Goal: Task Accomplishment & Management: Complete application form

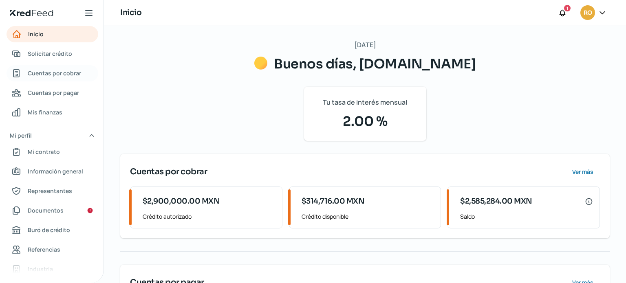
click at [58, 73] on span "Cuentas por cobrar" at bounding box center [54, 73] width 53 height 10
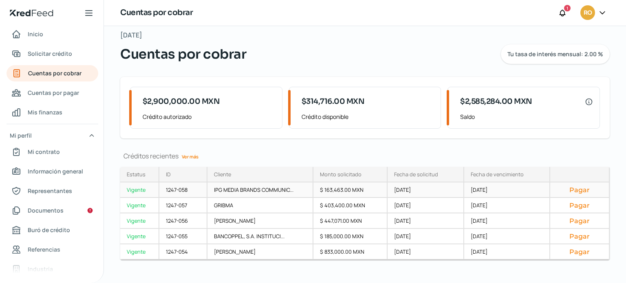
scroll to position [19, 0]
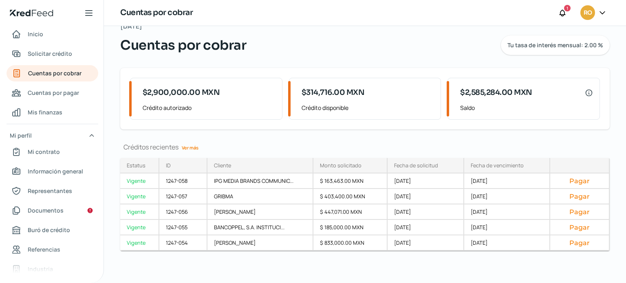
click at [189, 149] on link "Ver más" at bounding box center [190, 148] width 23 height 13
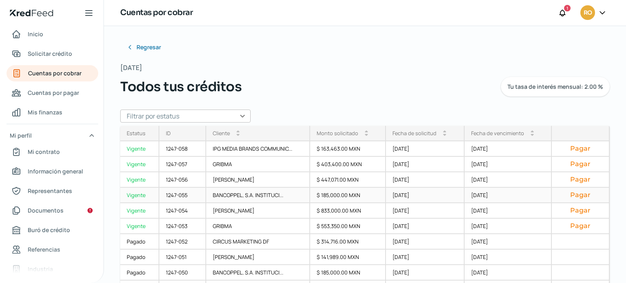
click at [570, 199] on button "Pagar" at bounding box center [581, 195] width 44 height 8
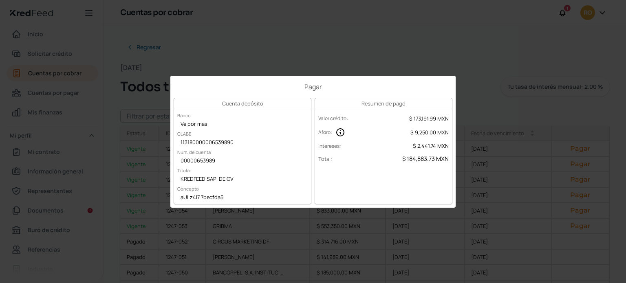
click at [318, 44] on div "Pagar Cuenta depósito Banco Ve por mas CLABE 113180000006539890 Núm. de cuenta …" at bounding box center [313, 141] width 626 height 283
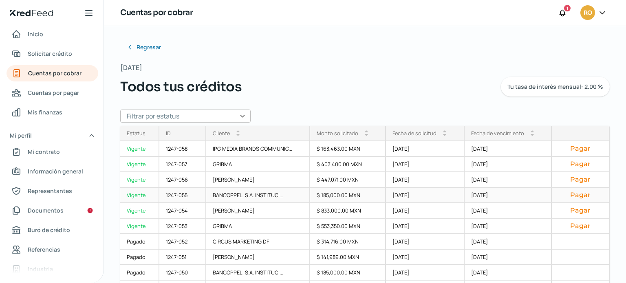
click at [574, 193] on button "Pagar" at bounding box center [581, 195] width 44 height 8
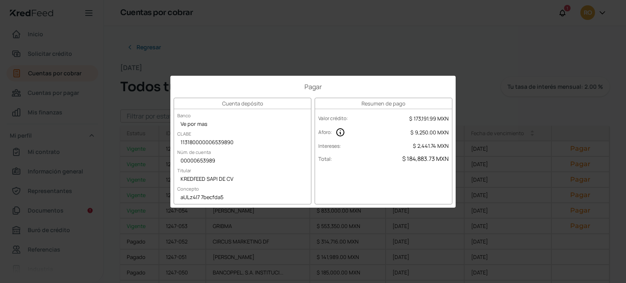
click at [344, 69] on div "Pagar Cuenta depósito Banco Ve por mas CLABE 113180000006539890 Núm. de cuenta …" at bounding box center [313, 141] width 626 height 283
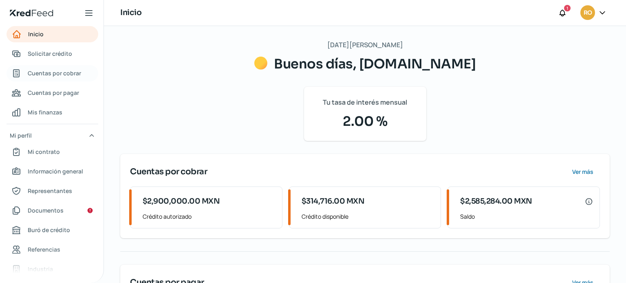
click at [70, 73] on span "Cuentas por cobrar" at bounding box center [54, 73] width 53 height 10
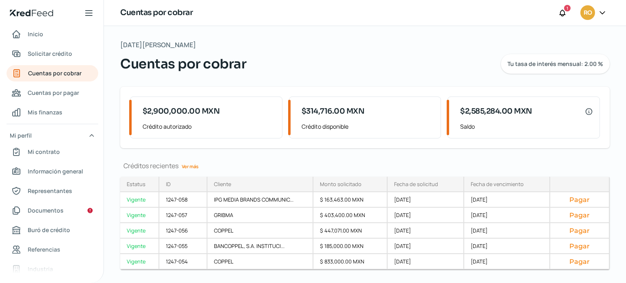
click at [192, 167] on link "Ver más" at bounding box center [190, 166] width 23 height 13
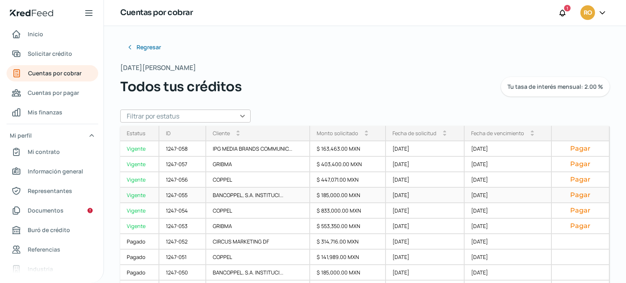
drag, startPoint x: 166, startPoint y: 196, endPoint x: 188, endPoint y: 195, distance: 22.5
click at [188, 195] on div "1247-055" at bounding box center [182, 195] width 47 height 15
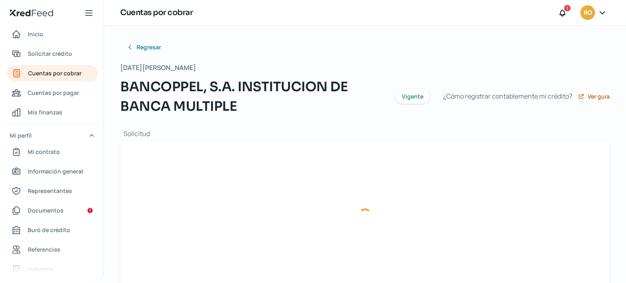
type input "Factura-933-BSI061110963.xml"
type input "Factura-933-BSI061110963.pdf"
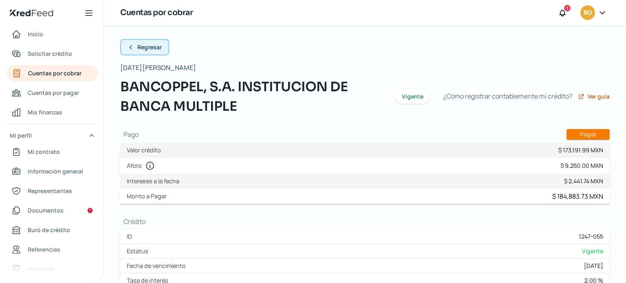
click at [135, 50] on button "Regresar" at bounding box center [144, 47] width 49 height 16
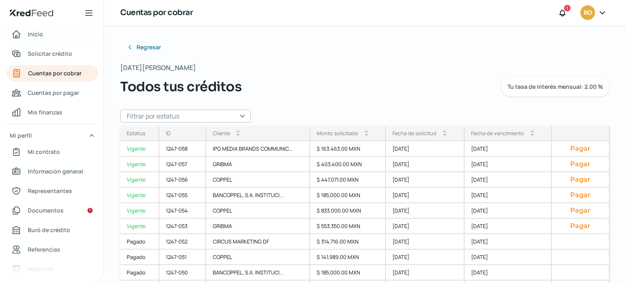
click at [38, 39] on link "Inicio" at bounding box center [53, 34] width 92 height 16
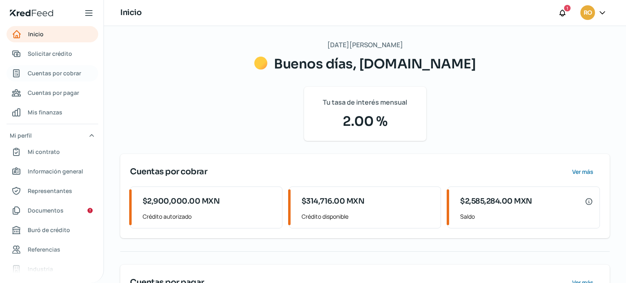
click at [47, 71] on span "Cuentas por cobrar" at bounding box center [54, 73] width 53 height 10
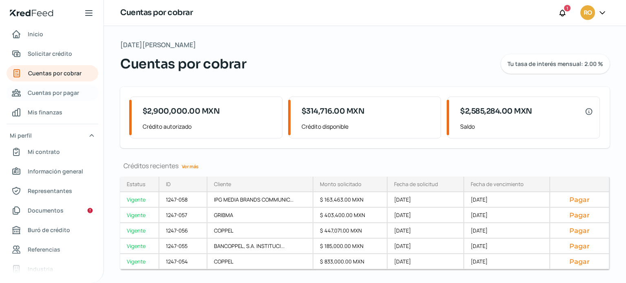
click at [57, 95] on span "Cuentas por pagar" at bounding box center [53, 93] width 51 height 10
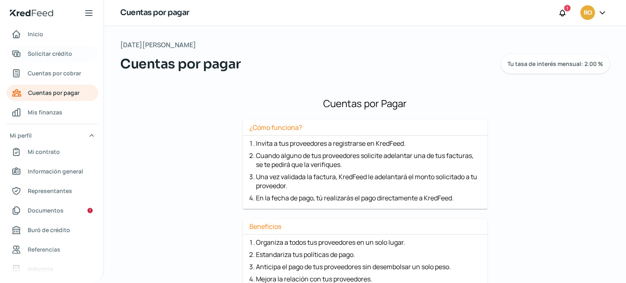
click at [51, 58] on span "Solicitar crédito" at bounding box center [50, 54] width 44 height 10
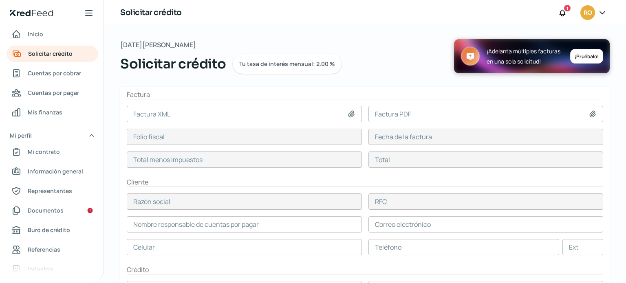
click at [350, 112] on icon at bounding box center [351, 114] width 8 height 8
type input "C:\fakepath\Factura-937-GRI1605273S0.xml"
type input "Factura-937-GRI1605273S0.xml"
type input "0877675c-ae73-4533-9f2f-2d2b08912478"
type input "06 ago, 2025"
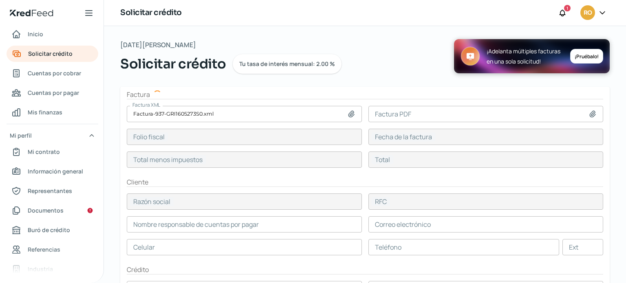
type input "353450"
type input "410002"
type input "GRIBMA"
type input "GRI1605273S0"
type input "353450"
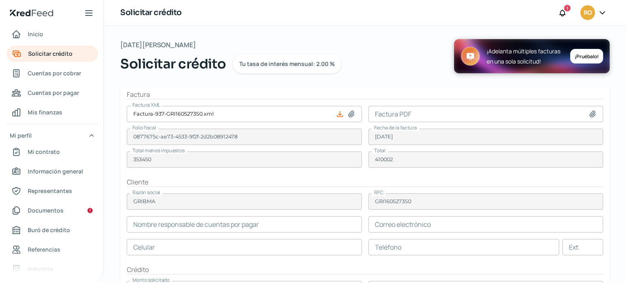
type input "Diana Patricia Villarreal"
type input "dianavillarreal@vexi.mx"
type input "33 - 3441 - 5091"
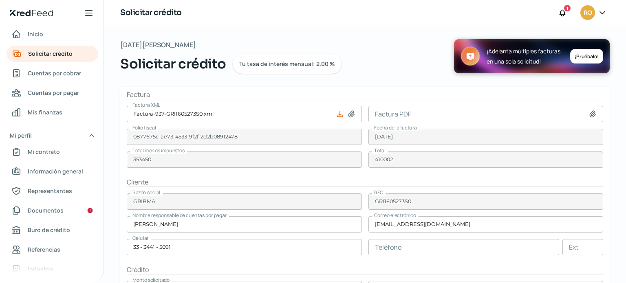
click at [589, 111] on icon at bounding box center [593, 114] width 8 height 8
click at [350, 115] on icon at bounding box center [352, 114] width 6 height 6
click at [592, 111] on icon at bounding box center [593, 114] width 8 height 8
type input "C:\fakepath\Factura-937-GRI1605273S0.pdf"
type input "Factura-937-GRI1605273S0.pdf"
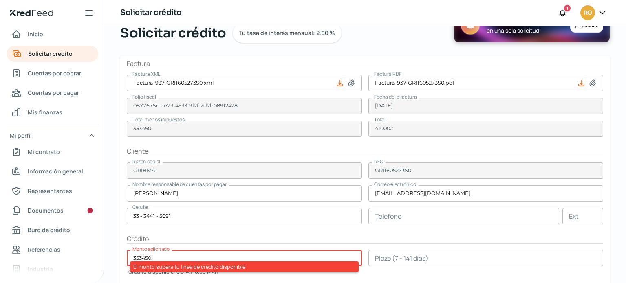
scroll to position [82, 0]
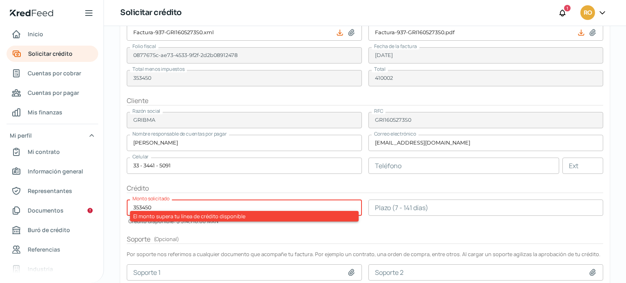
click at [210, 232] on form "Factura Factura XML Factura-937-GRI1605273S0.xml Factura PDF Factura-937-GRI160…" at bounding box center [365, 173] width 490 height 336
click at [162, 204] on input "353450" at bounding box center [244, 208] width 235 height 16
click at [127, 204] on input "353450" at bounding box center [244, 208] width 235 height 16
click at [138, 221] on div "Crédito disponible: $ 314,716.00 MXN" at bounding box center [244, 220] width 235 height 9
drag, startPoint x: 158, startPoint y: 204, endPoint x: 128, endPoint y: 206, distance: 30.7
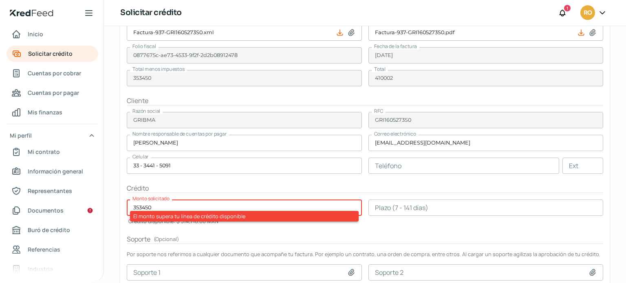
click at [128, 206] on input "353450" at bounding box center [244, 208] width 235 height 16
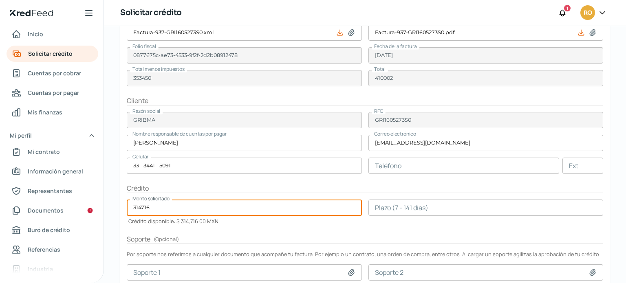
type input "314716"
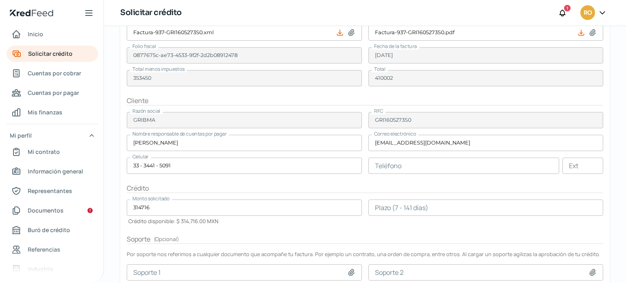
click at [222, 228] on form "Factura Factura XML Factura-937-GRI1605273S0.xml Factura PDF Factura-937-GRI160…" at bounding box center [365, 173] width 490 height 336
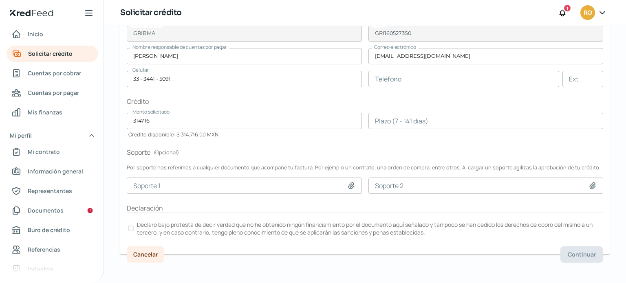
scroll to position [171, 0]
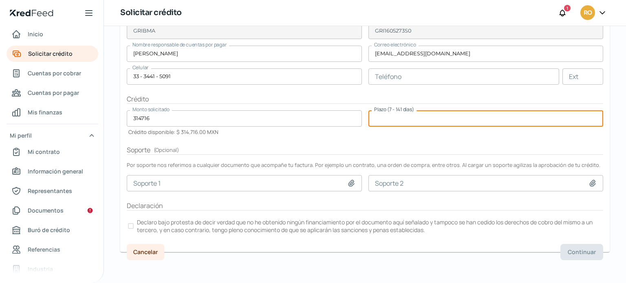
click at [382, 120] on input "number" at bounding box center [486, 119] width 235 height 16
type input "30"
click at [362, 136] on form "Factura Factura XML Factura-937-GRI1605273S0.xml Factura PDF Factura-937-GRI160…" at bounding box center [365, 84] width 490 height 336
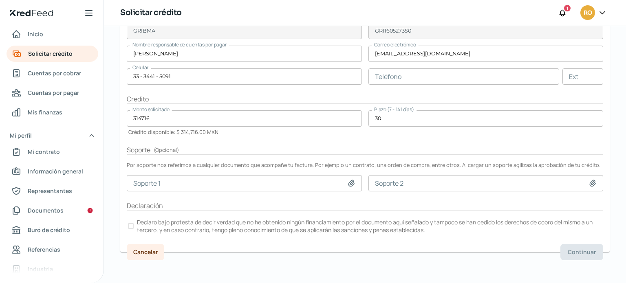
click at [133, 224] on div at bounding box center [131, 227] width 6 height 6
click at [572, 250] on span "Continuar" at bounding box center [582, 253] width 28 height 6
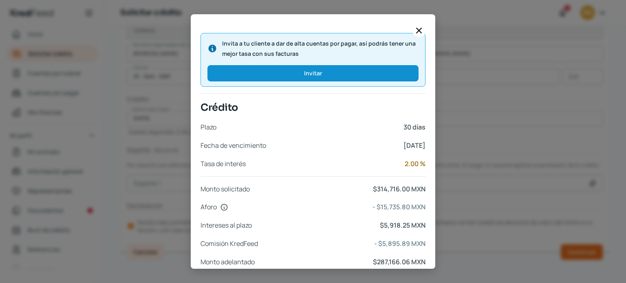
scroll to position [325, 0]
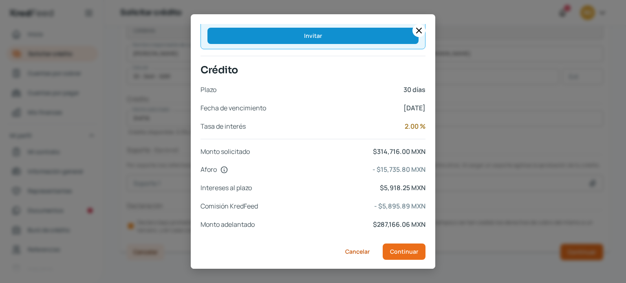
click at [420, 31] on icon at bounding box center [419, 31] width 10 height 10
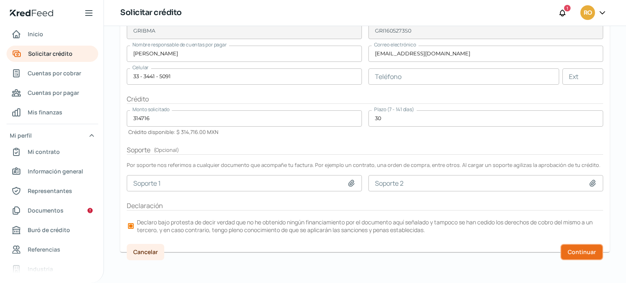
click at [570, 250] on span "Continuar" at bounding box center [582, 253] width 28 height 6
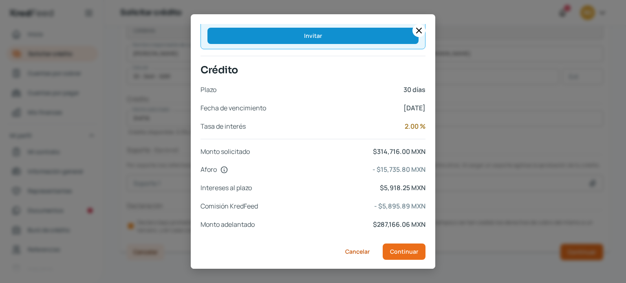
click at [417, 31] on icon at bounding box center [419, 31] width 10 height 10
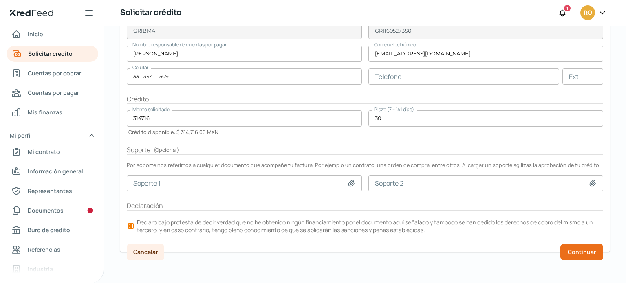
click at [412, 148] on h2 "Soporte ( Opcional )" at bounding box center [365, 150] width 477 height 9
click at [577, 252] on span "Continuar" at bounding box center [582, 253] width 28 height 6
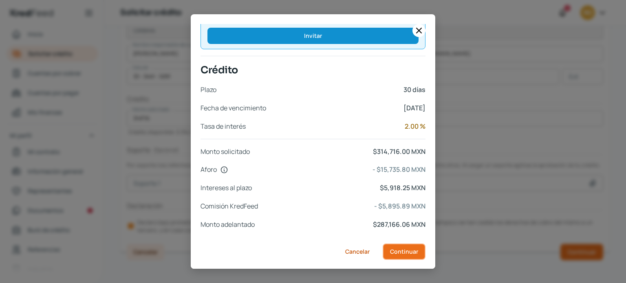
click at [400, 249] on span "Continuar" at bounding box center [404, 252] width 28 height 6
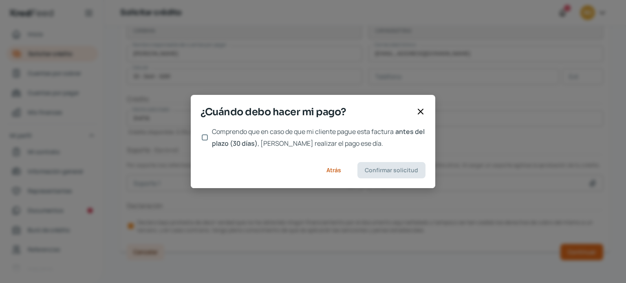
click at [204, 139] on input "Comprendo que en caso de que mi cliente pague esta factura antes del plazo (30 …" at bounding box center [205, 138] width 6 height 6
checkbox input "true"
click at [380, 175] on button "Confirmar solicitud" at bounding box center [392, 170] width 68 height 16
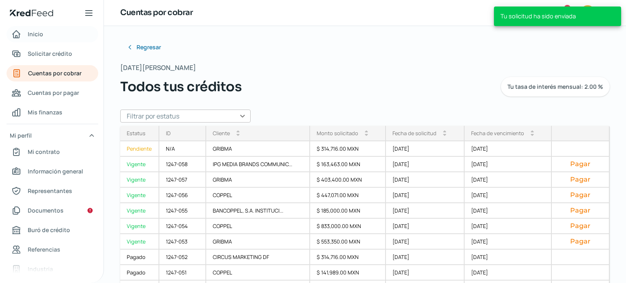
click at [34, 38] on span "Inicio" at bounding box center [35, 34] width 15 height 10
